Goal: Information Seeking & Learning: Learn about a topic

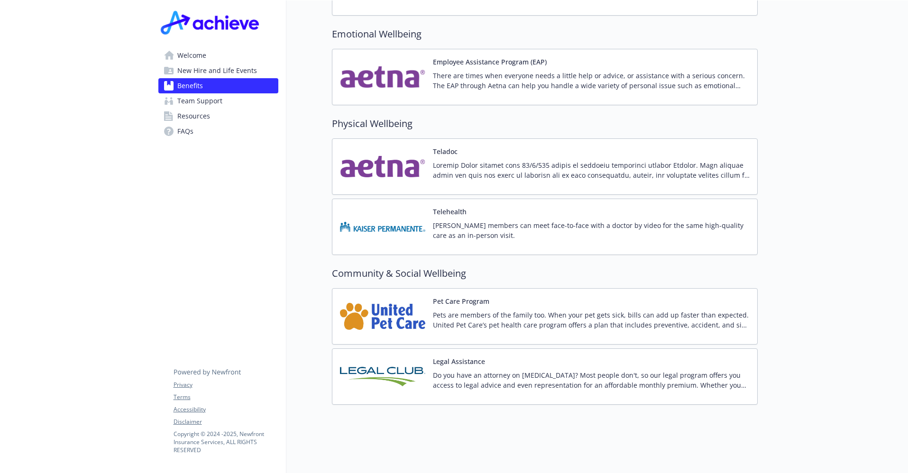
scroll to position [1954, 0]
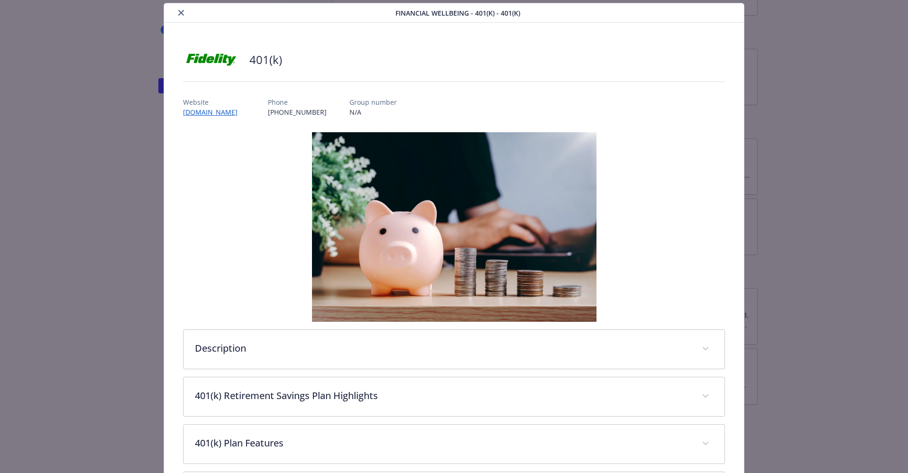
scroll to position [179, 0]
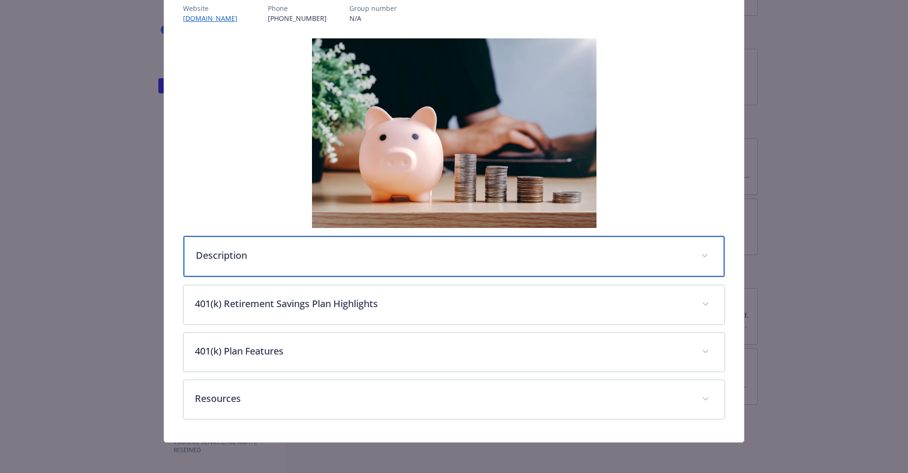
click at [410, 248] on p "Description" at bounding box center [443, 255] width 494 height 14
